Goal: Task Accomplishment & Management: Complete application form

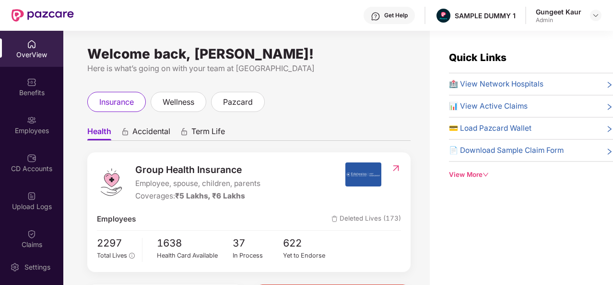
click at [598, 15] on img at bounding box center [596, 16] width 8 height 8
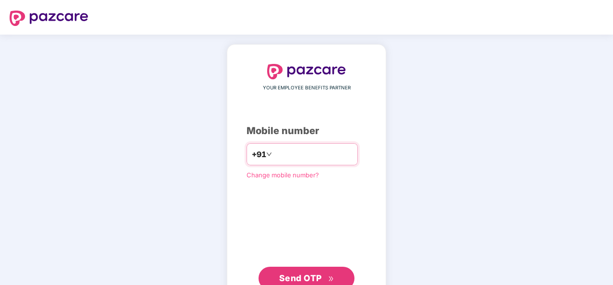
type input "**********"
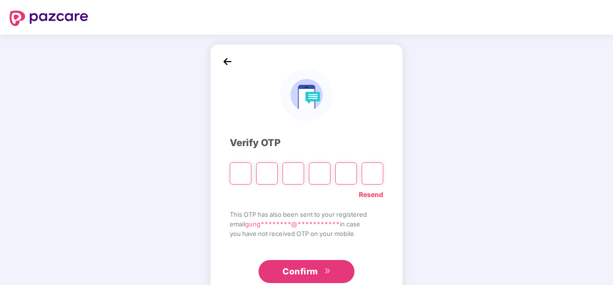
type input "*"
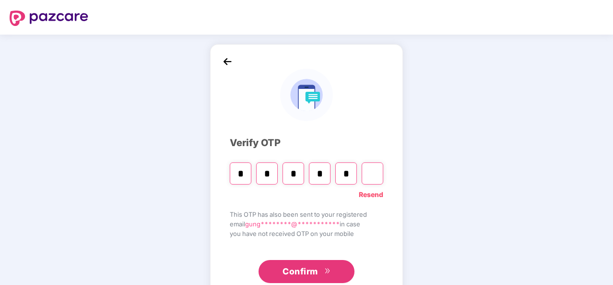
type input "*"
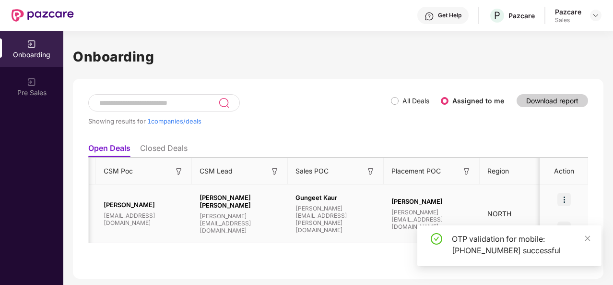
scroll to position [0, 903]
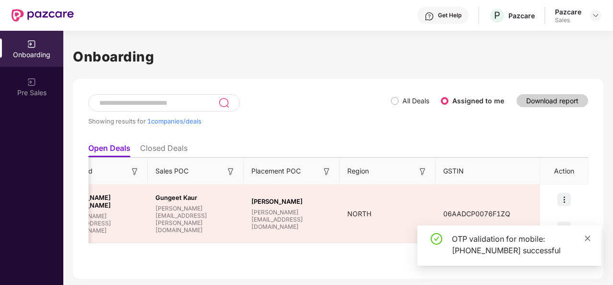
click at [588, 237] on icon "close" at bounding box center [588, 238] width 7 height 7
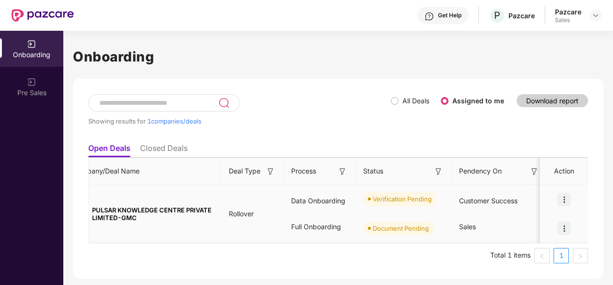
scroll to position [0, 0]
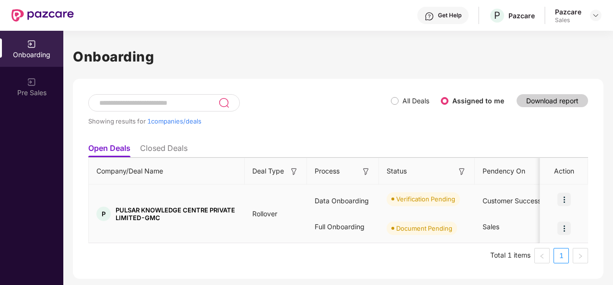
click at [564, 226] on img at bounding box center [564, 227] width 13 height 13
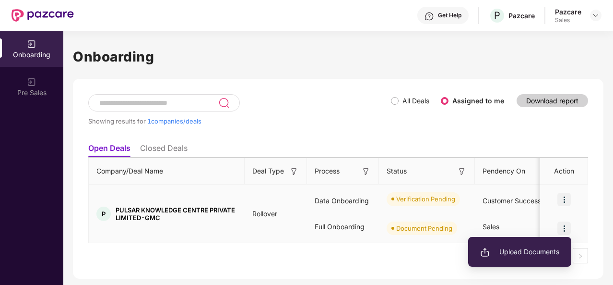
click at [536, 244] on li "Upload Documents" at bounding box center [519, 251] width 103 height 20
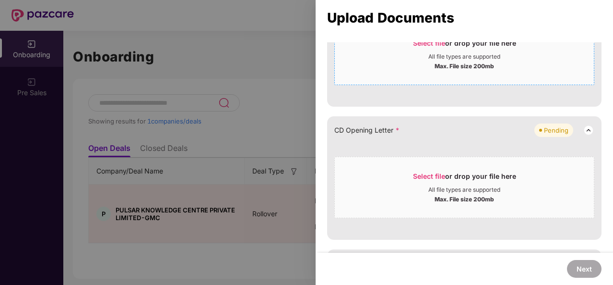
scroll to position [281, 0]
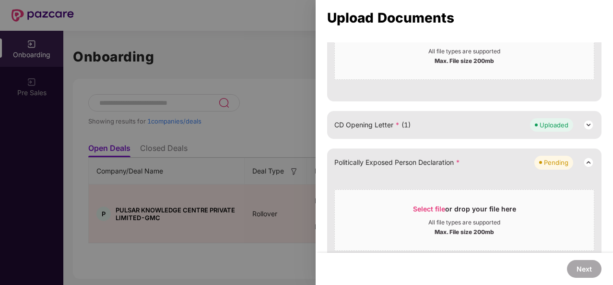
click at [349, 135] on div "CD Opening Letter * (1) Uploaded" at bounding box center [464, 125] width 275 height 28
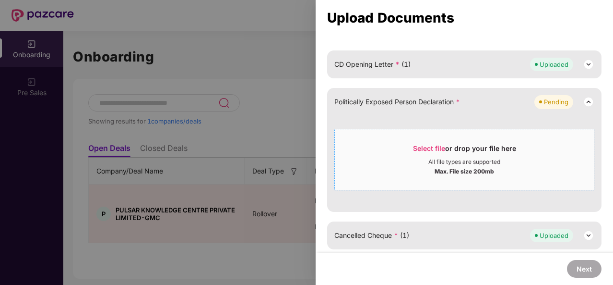
click at [435, 162] on div "All file types are supported" at bounding box center [465, 162] width 72 height 8
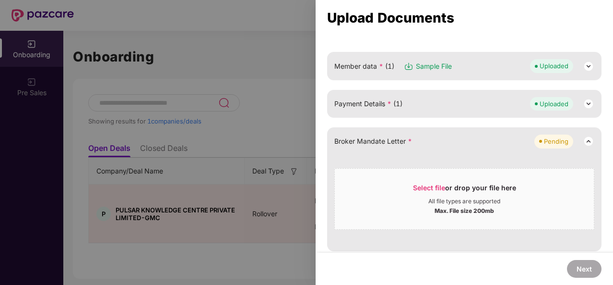
scroll to position [129, 0]
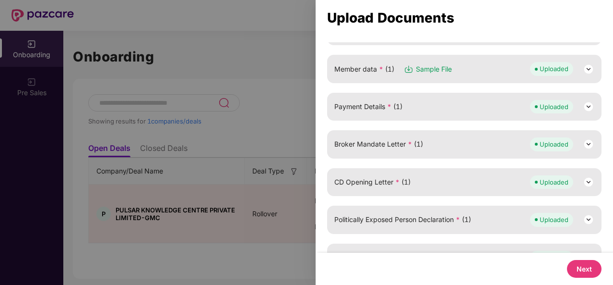
click at [325, 133] on div "GSTIN certificate You need to upload GSTIN to upload rest of the documents Uplo…" at bounding box center [465, 104] width 298 height 345
click at [596, 273] on button "Next" at bounding box center [584, 269] width 35 height 18
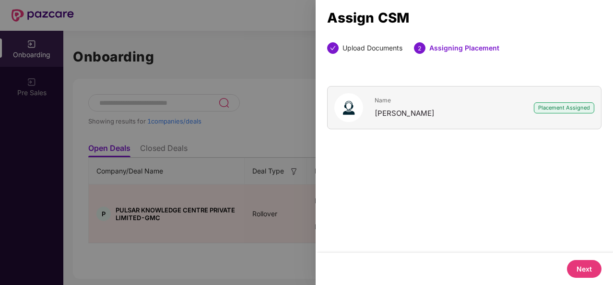
click at [574, 266] on button "Next" at bounding box center [584, 269] width 35 height 18
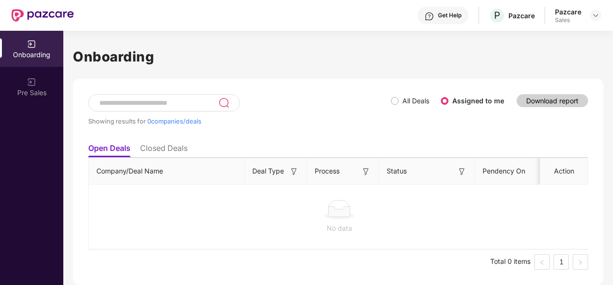
click at [155, 147] on li "Closed Deals" at bounding box center [164, 150] width 48 height 14
click at [109, 143] on li "Open Deals" at bounding box center [108, 150] width 41 height 14
